Goal: Task Accomplishment & Management: Manage account settings

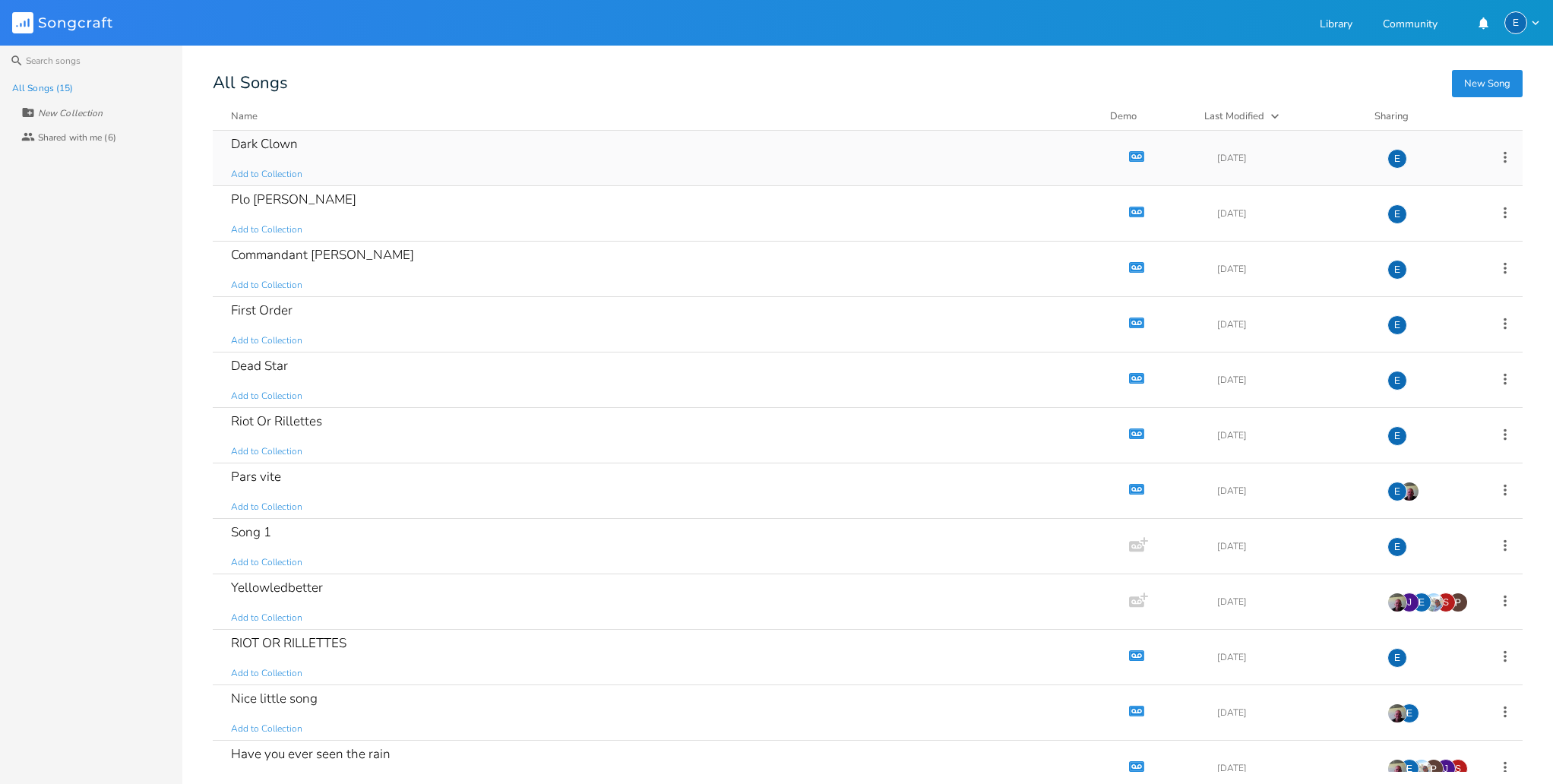
click at [1130, 154] on icon "button" at bounding box center [1136, 156] width 13 height 8
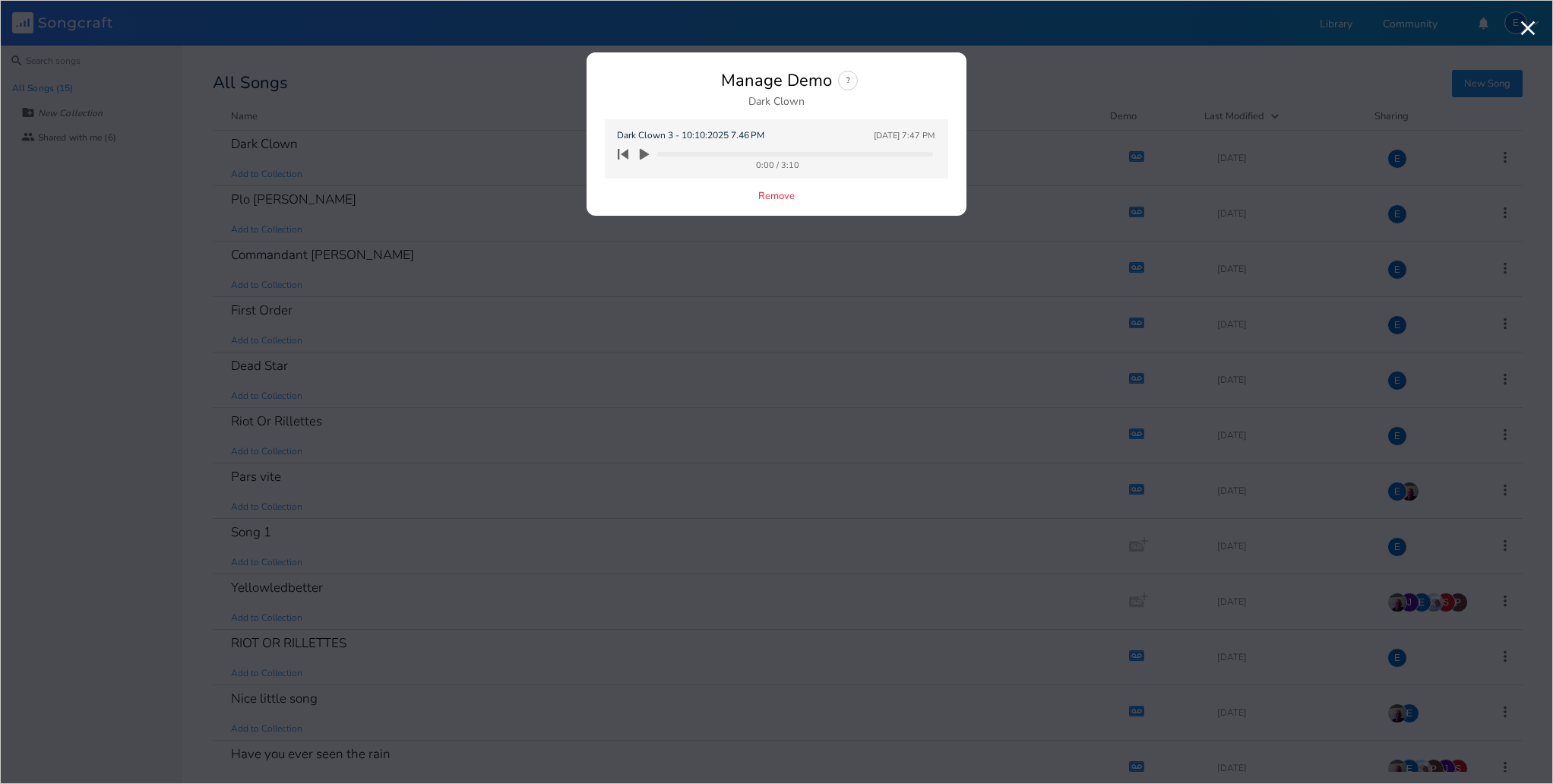
click at [645, 152] on icon "button" at bounding box center [644, 154] width 9 height 11
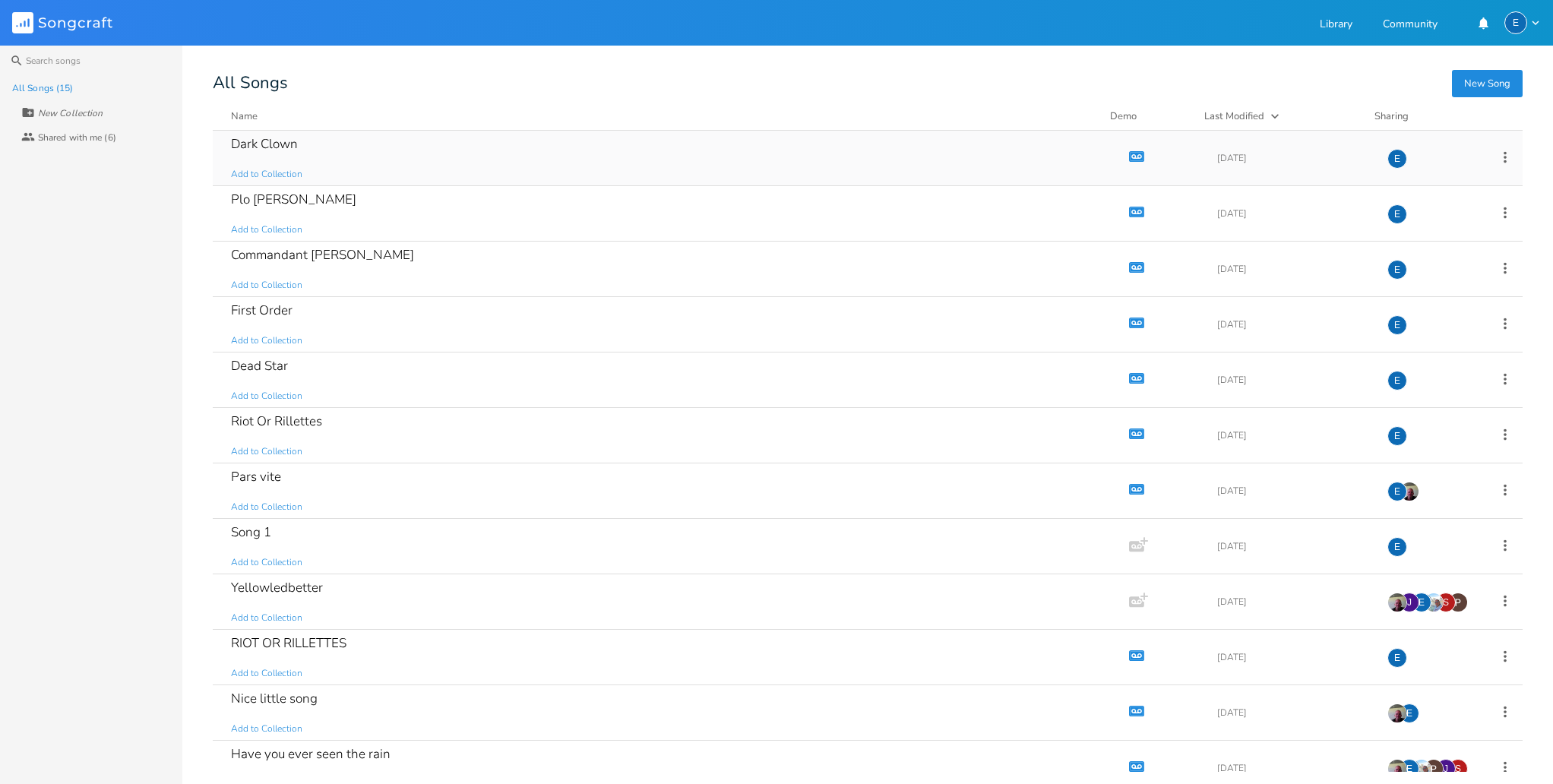
click at [1130, 153] on icon "button" at bounding box center [1136, 156] width 13 height 8
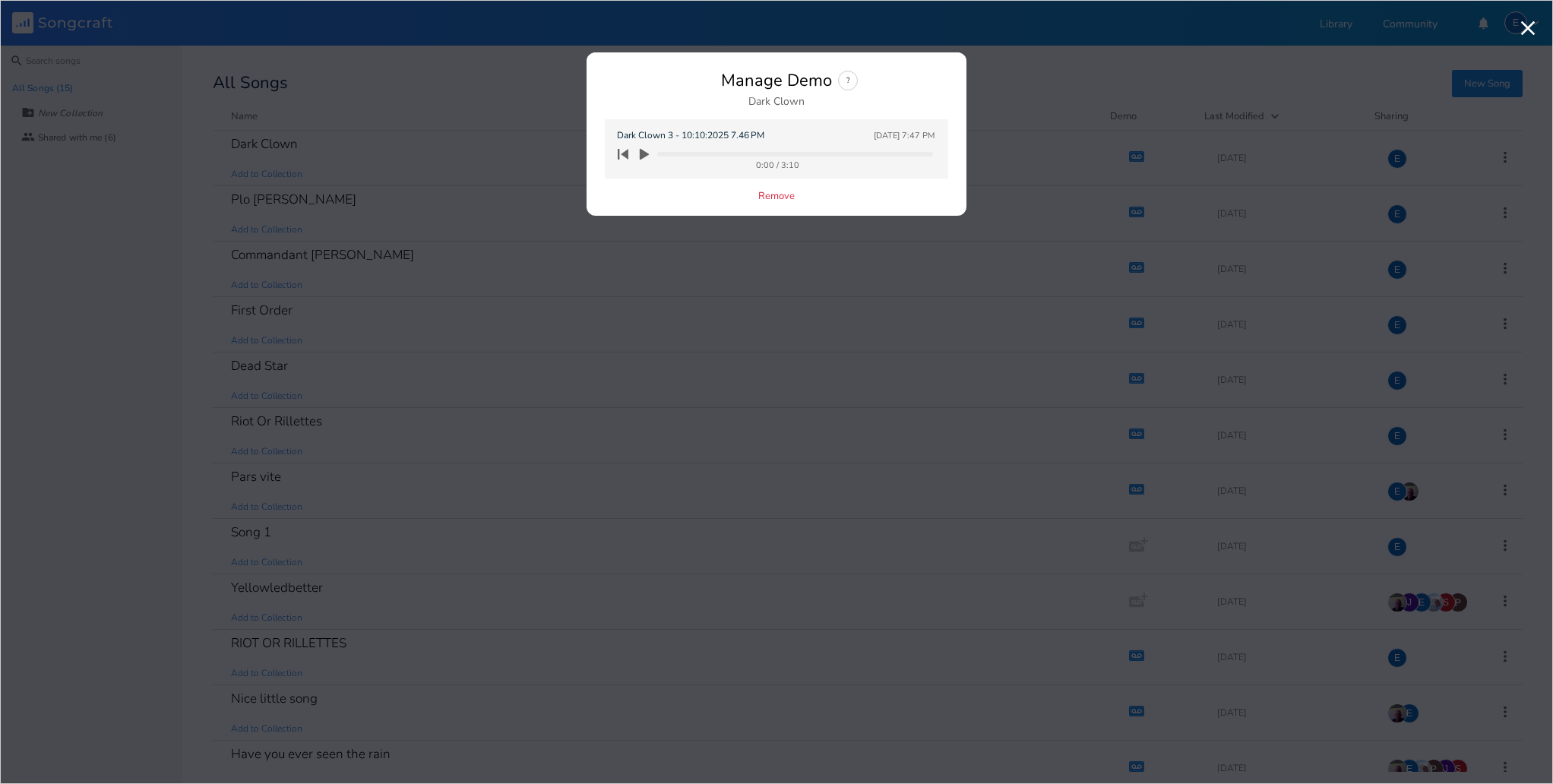
click at [644, 150] on icon "button" at bounding box center [644, 154] width 13 height 13
click at [640, 151] on icon "button" at bounding box center [644, 154] width 9 height 11
click at [639, 152] on icon "button" at bounding box center [644, 154] width 9 height 11
click at [643, 151] on icon "button" at bounding box center [644, 154] width 9 height 11
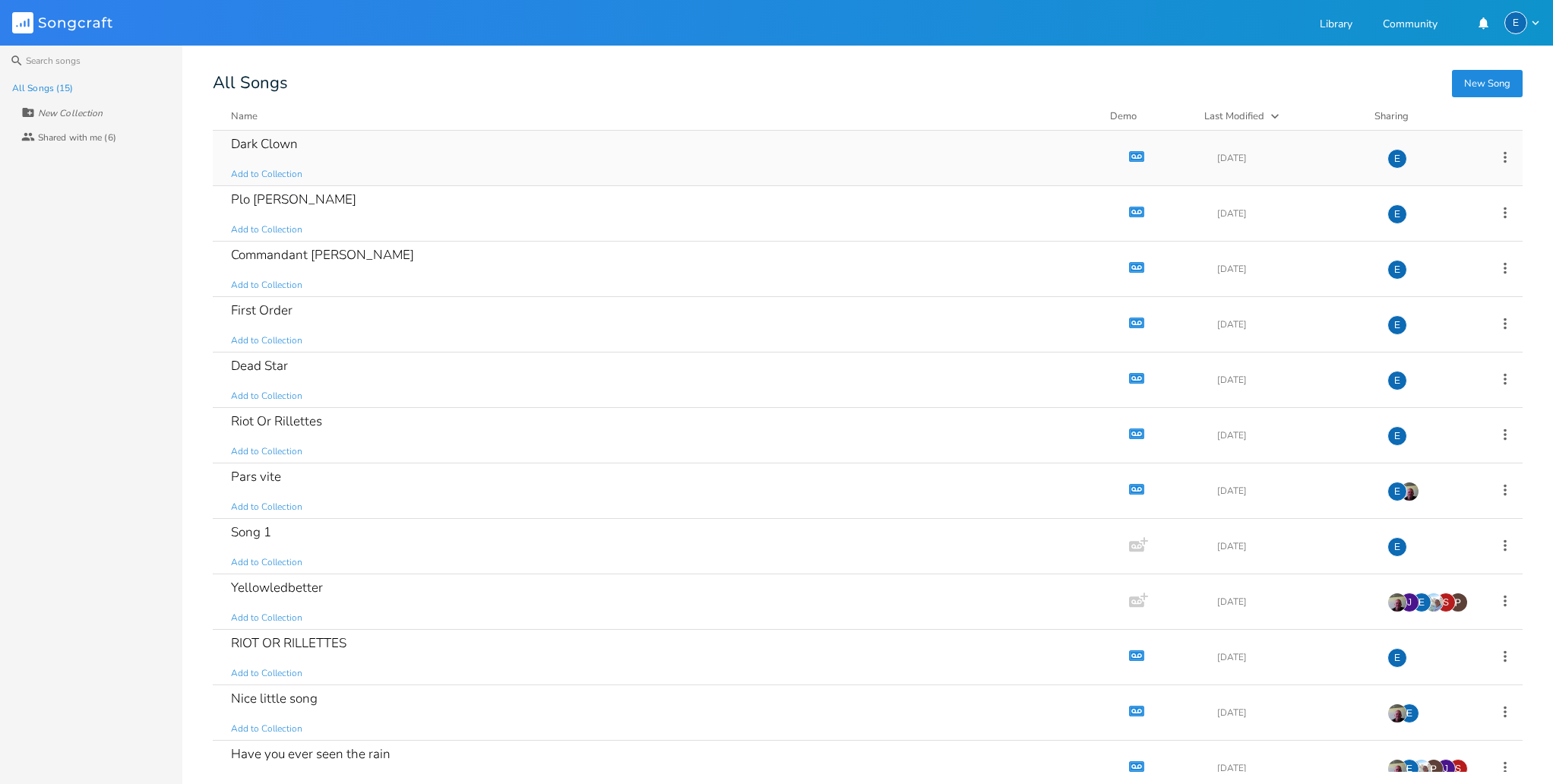
click at [1129, 155] on icon "Demo" at bounding box center [1136, 156] width 15 height 15
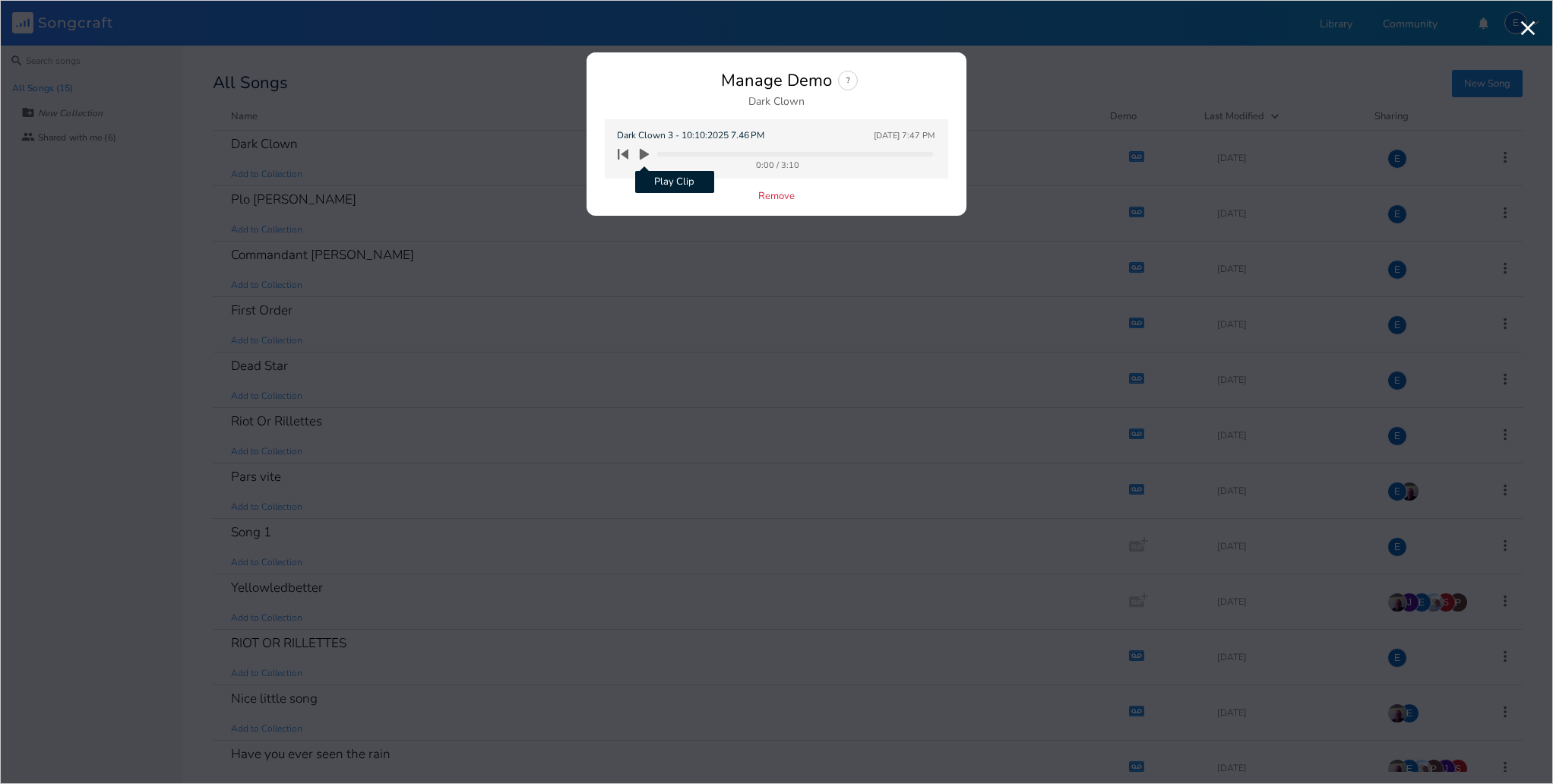
click at [643, 154] on icon "button" at bounding box center [644, 154] width 9 height 11
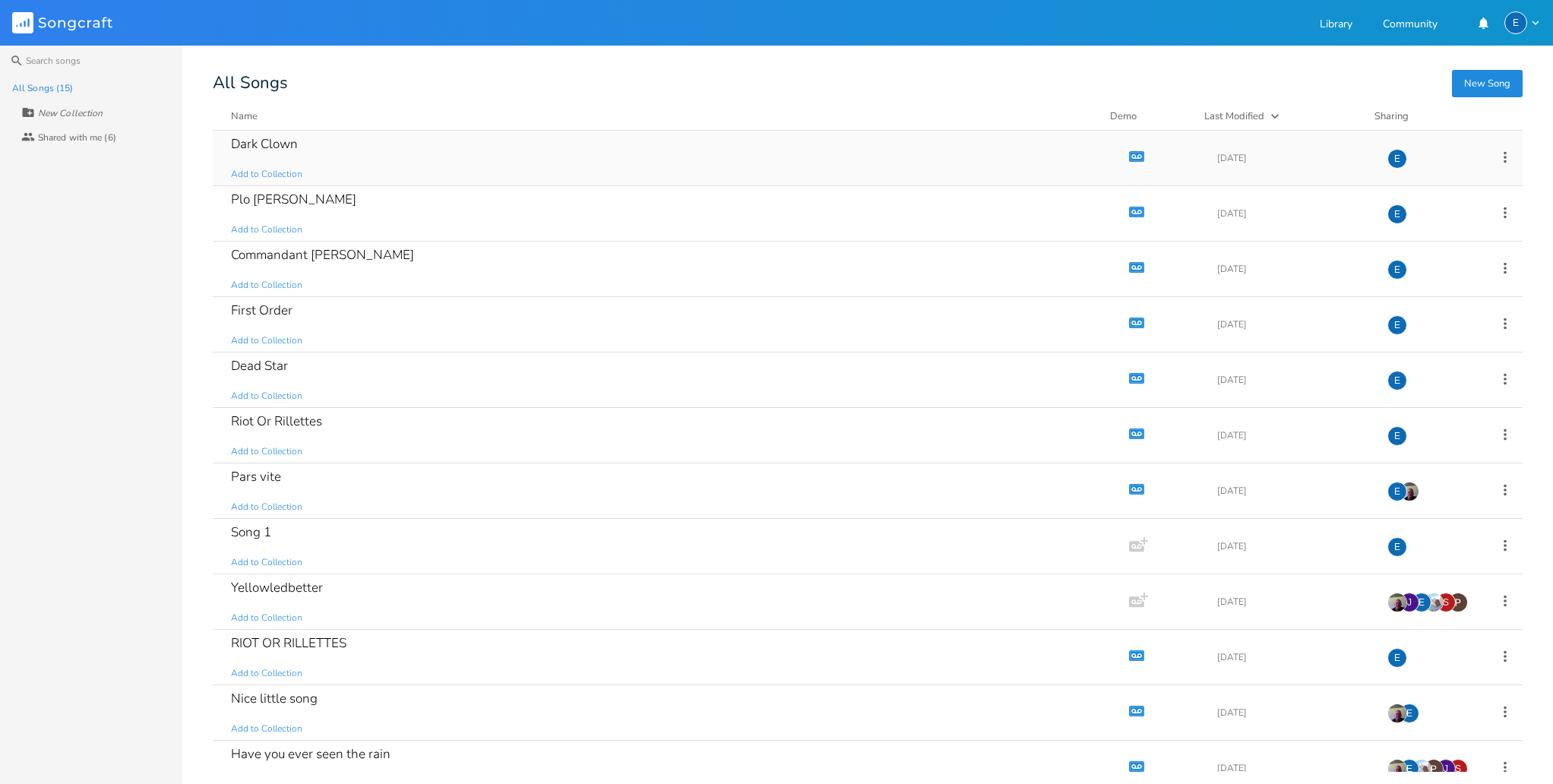
click at [1129, 151] on icon "button" at bounding box center [1136, 156] width 15 height 11
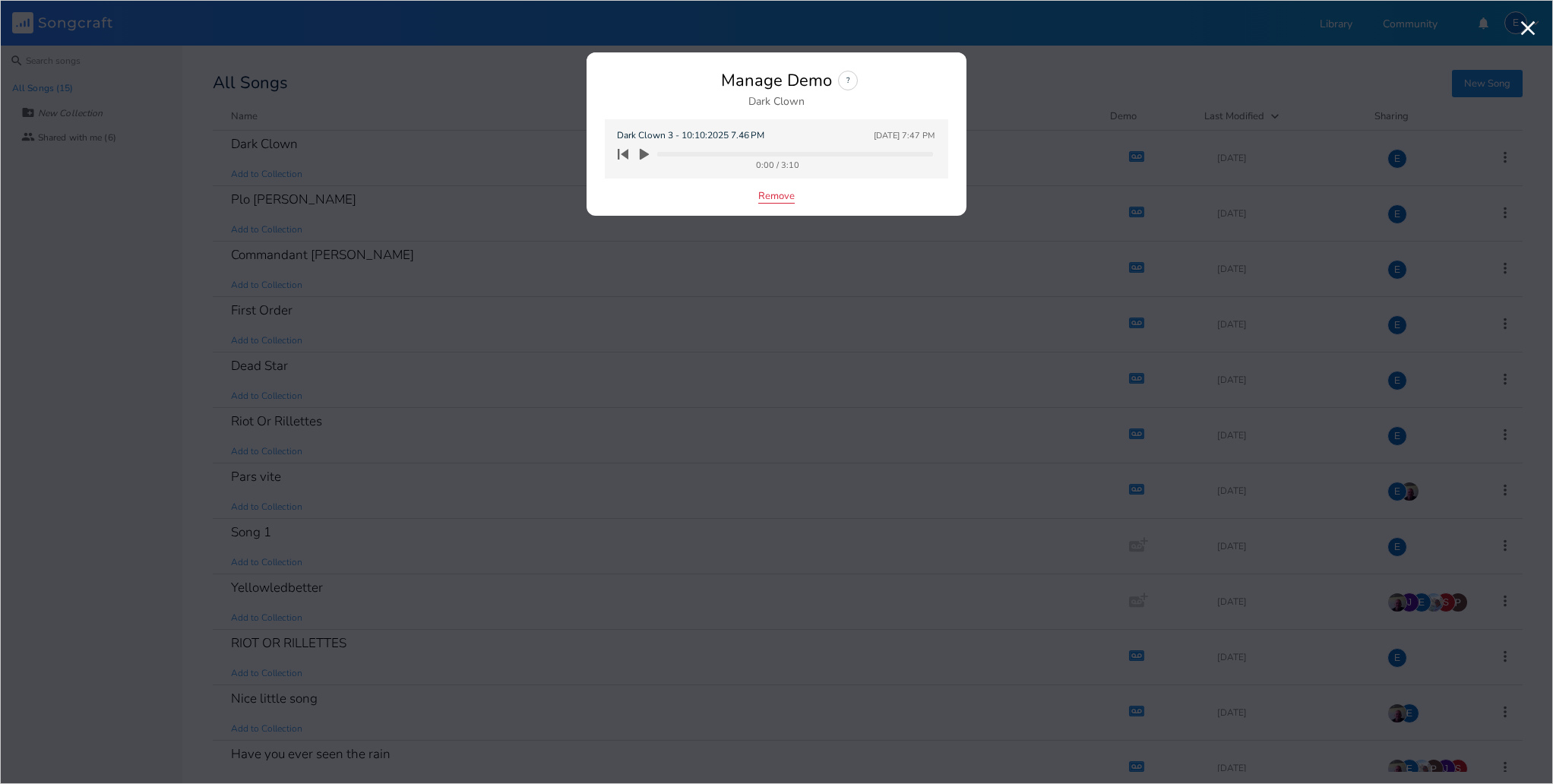
click at [769, 201] on button "Remove" at bounding box center [776, 197] width 36 height 13
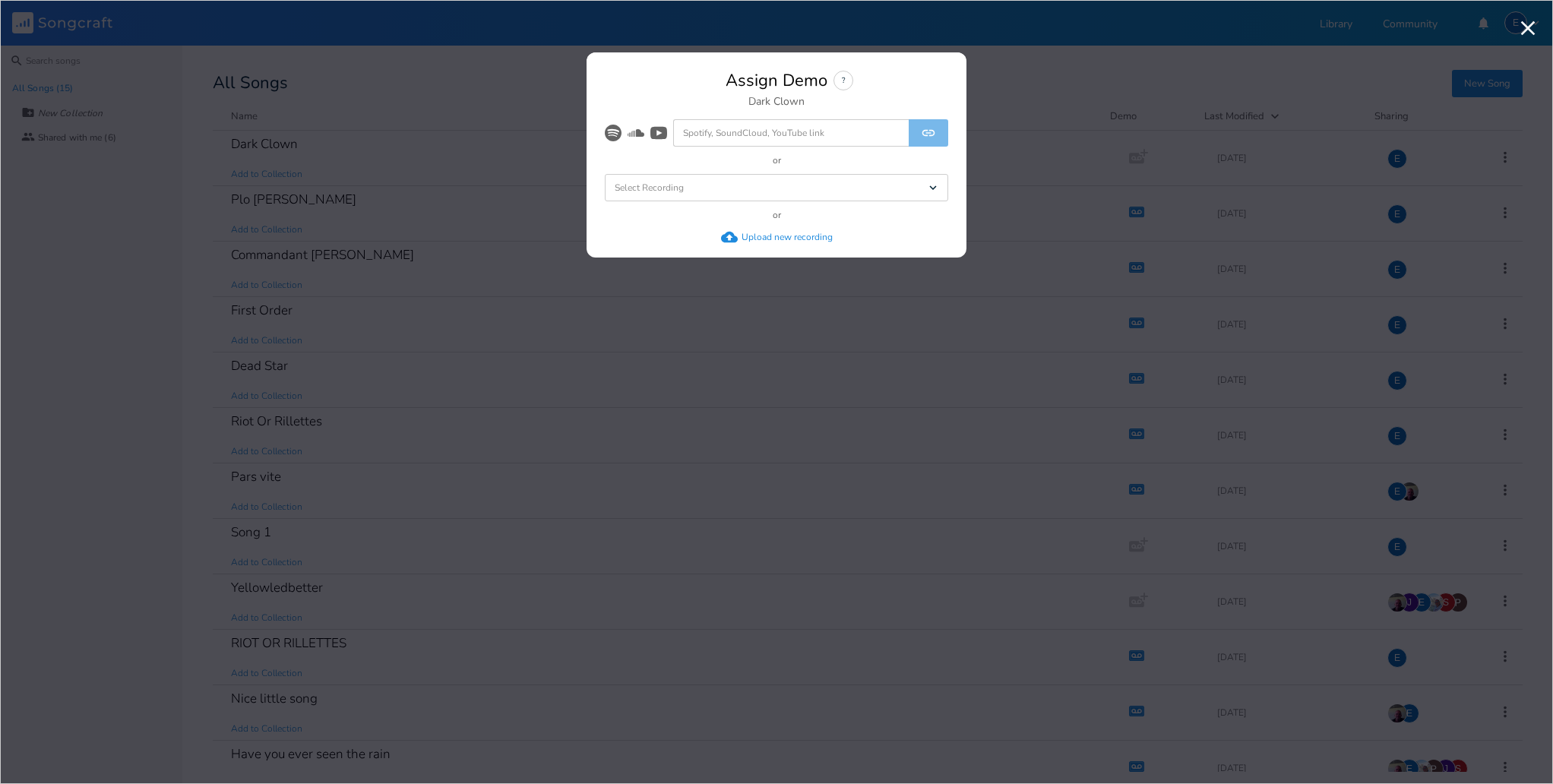
click at [756, 240] on div "Upload new recording" at bounding box center [786, 237] width 91 height 12
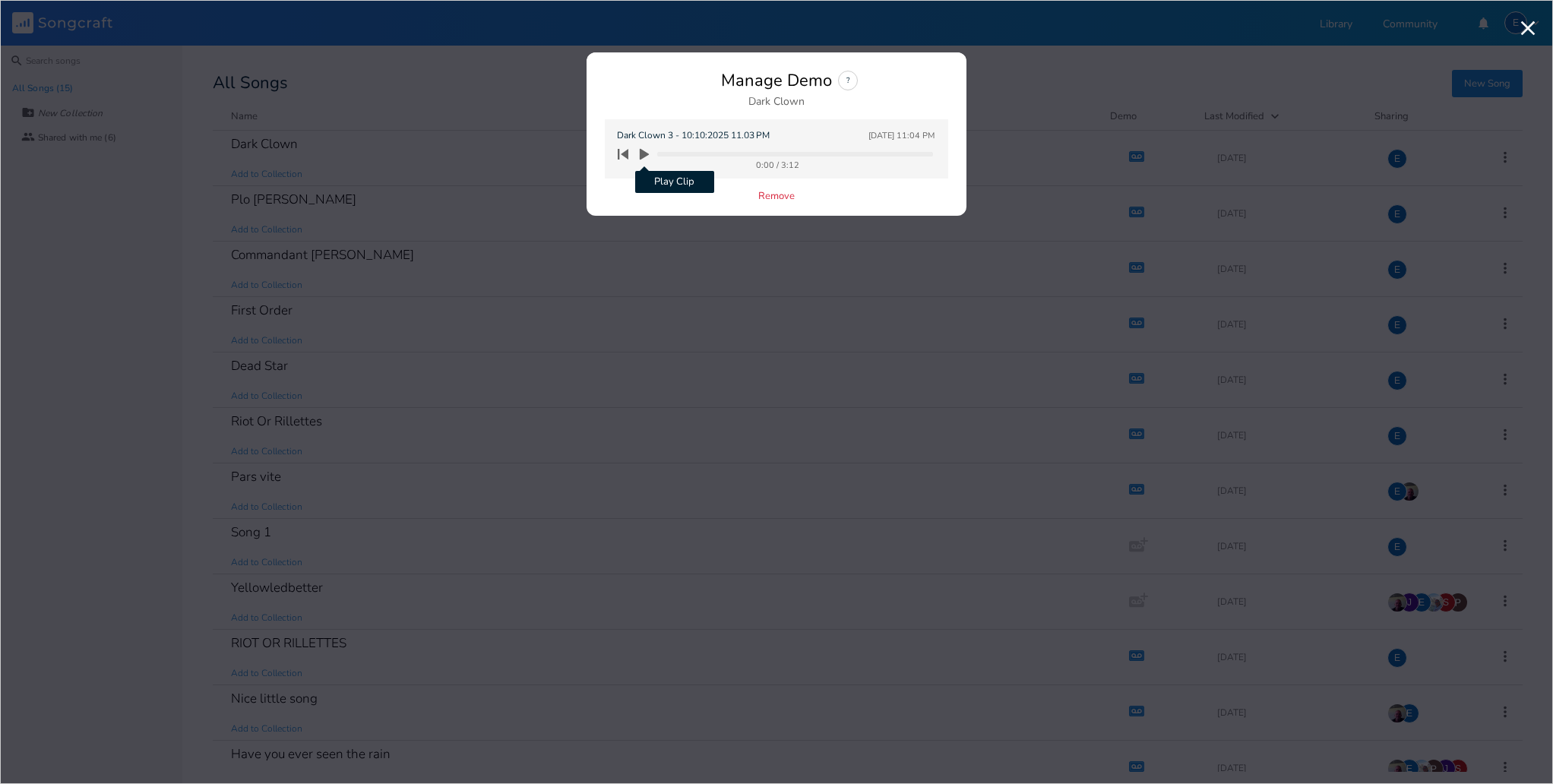
click at [644, 154] on icon "button" at bounding box center [644, 154] width 9 height 11
click at [644, 154] on icon "button" at bounding box center [645, 155] width 12 height 12
click at [626, 156] on icon "button" at bounding box center [623, 154] width 11 height 11
click at [644, 153] on icon "button" at bounding box center [644, 154] width 9 height 11
click at [644, 150] on icon "button" at bounding box center [644, 154] width 13 height 13
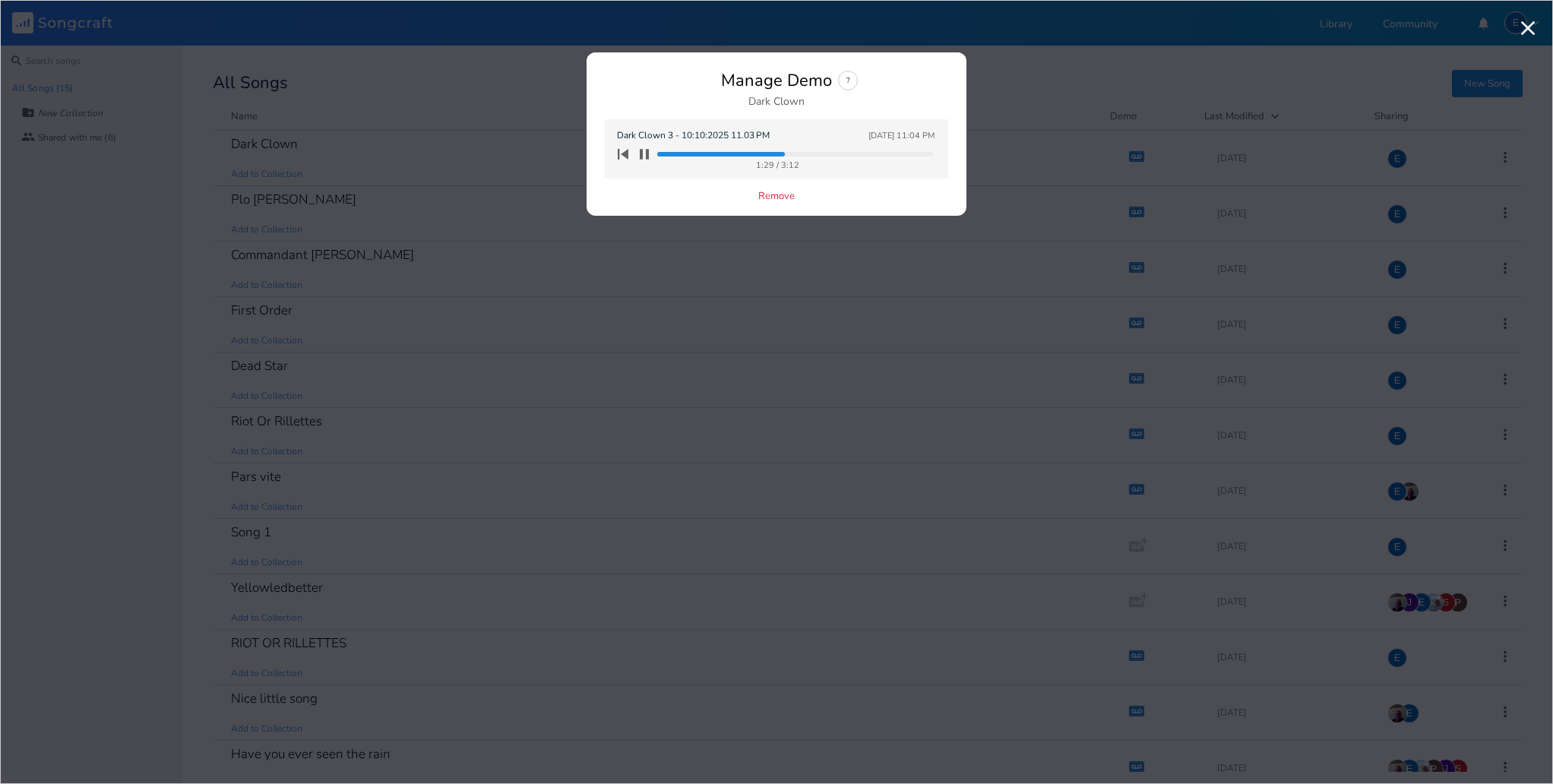
click at [891, 88] on div "Manage Demo ? Dark Clown" at bounding box center [776, 88] width 343 height 36
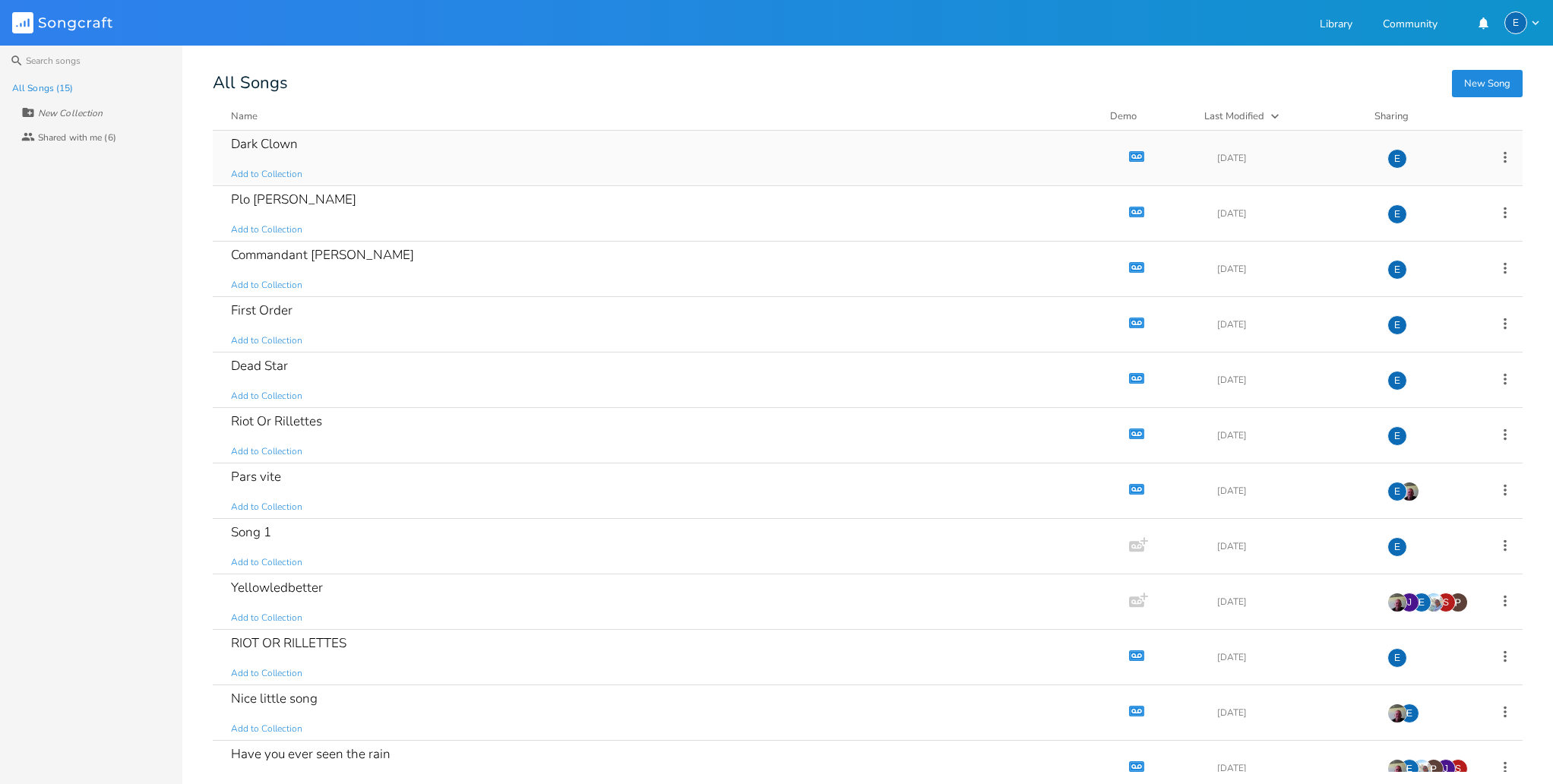
click at [1134, 154] on icon "button" at bounding box center [1136, 156] width 13 height 8
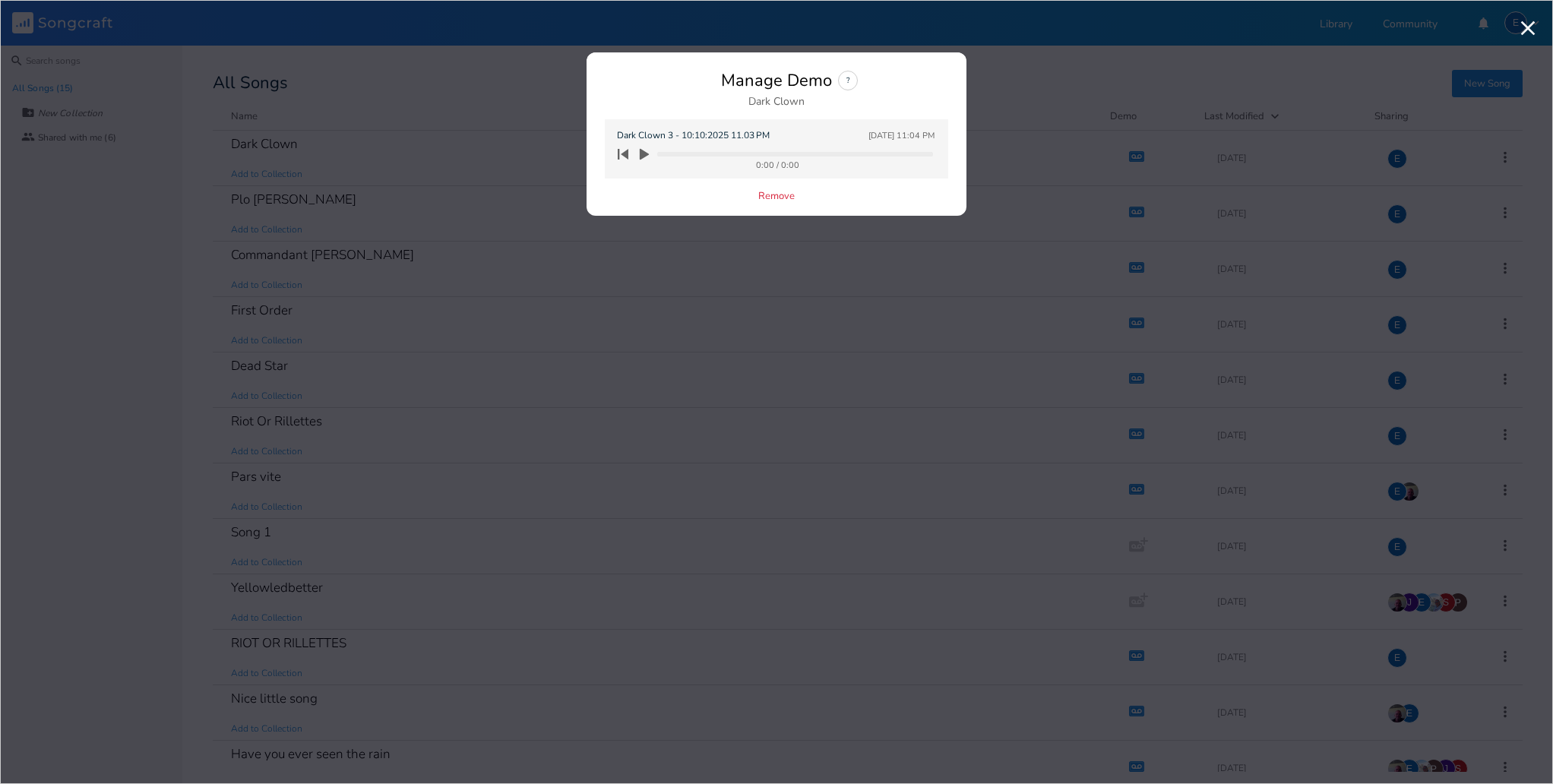
click at [681, 193] on div "Remove" at bounding box center [776, 197] width 343 height 13
click at [644, 152] on icon "button" at bounding box center [644, 154] width 9 height 11
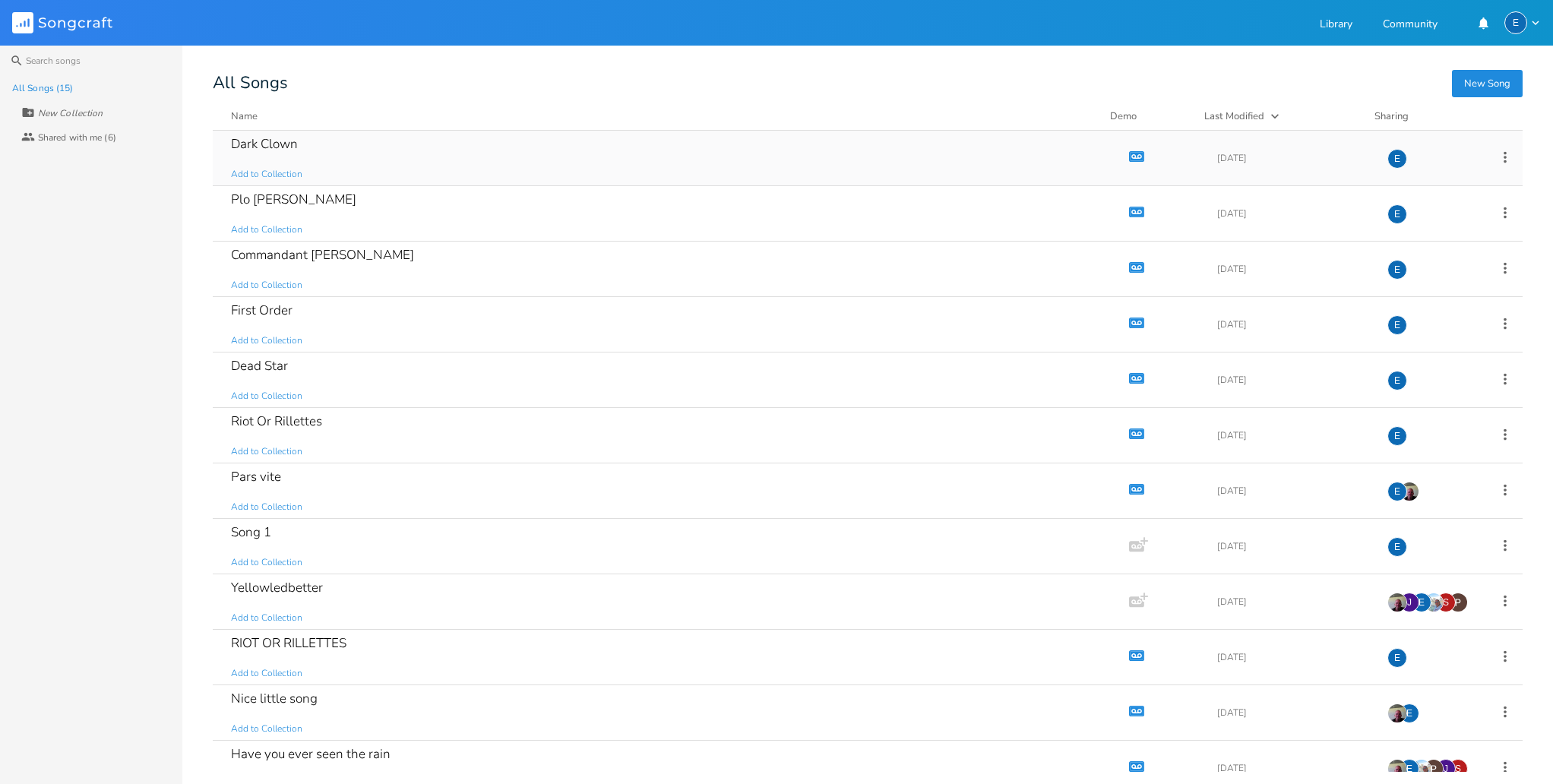
click at [1129, 156] on icon "Demo" at bounding box center [1136, 156] width 15 height 15
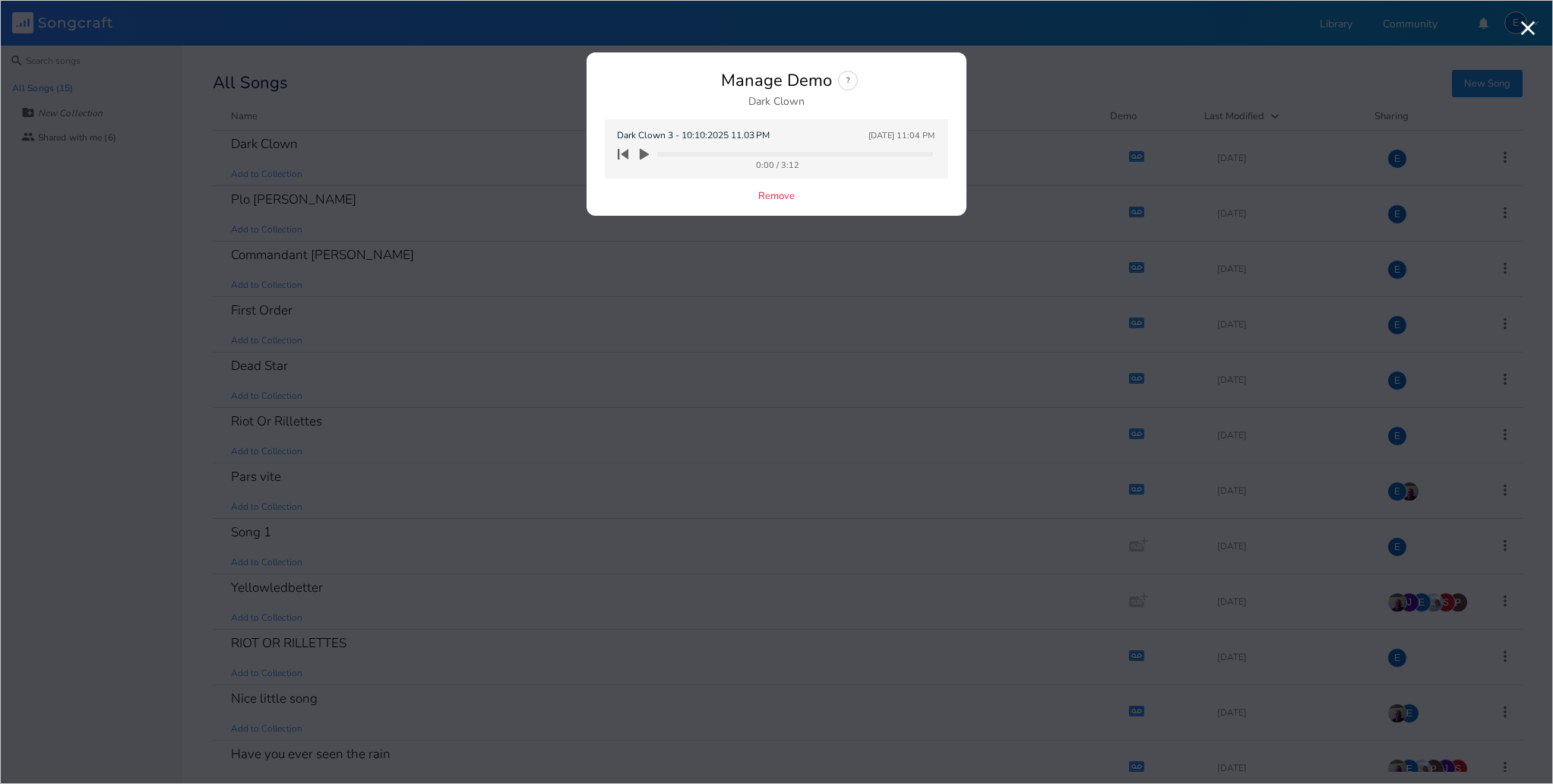
click at [645, 154] on icon "button" at bounding box center [644, 154] width 9 height 11
click at [894, 73] on div "Manage Demo ? Dark Clown" at bounding box center [776, 88] width 343 height 36
